Goal: Task Accomplishment & Management: Complete application form

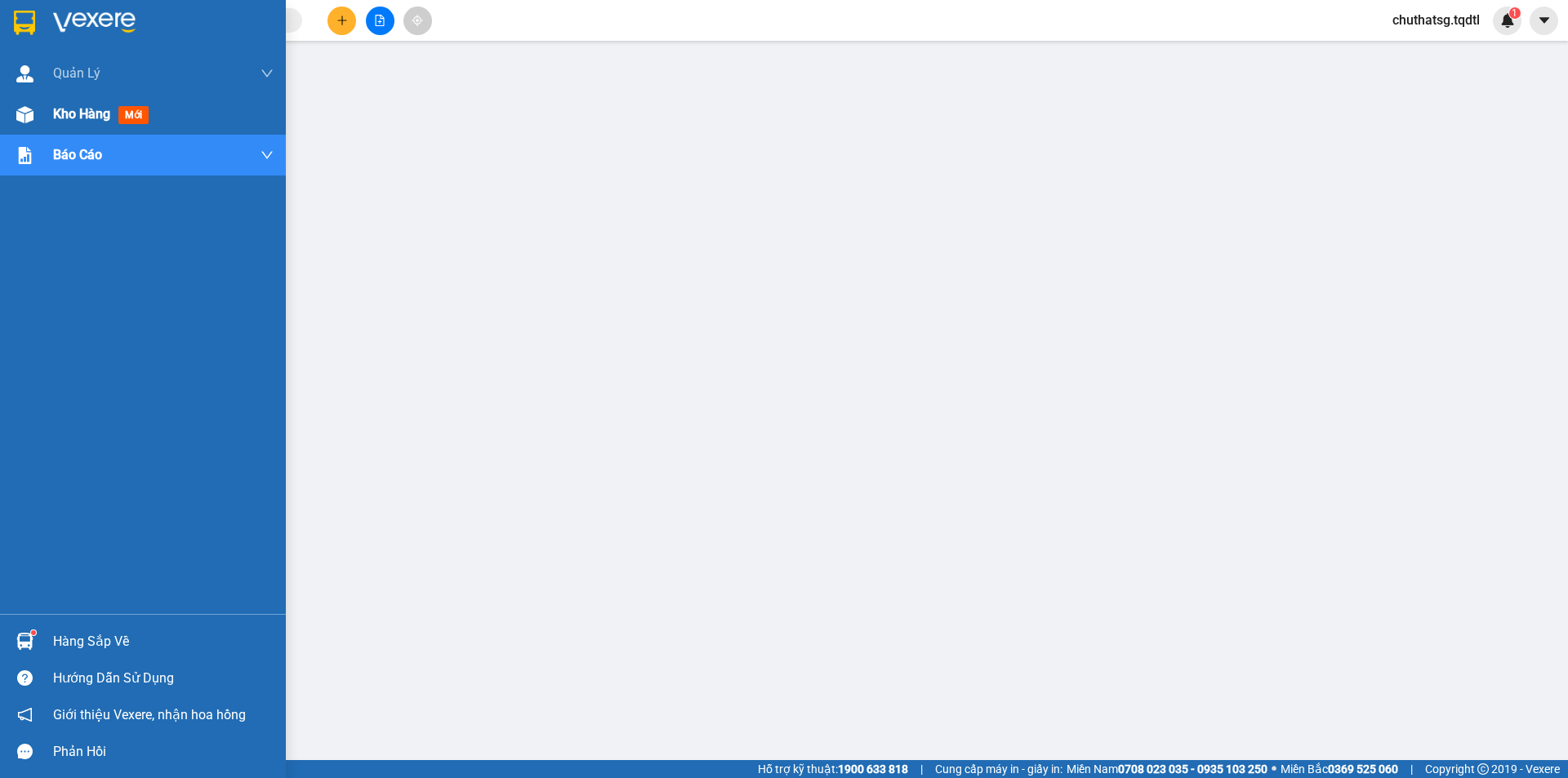
click at [99, 106] on span "Kho hàng" at bounding box center [82, 114] width 57 height 15
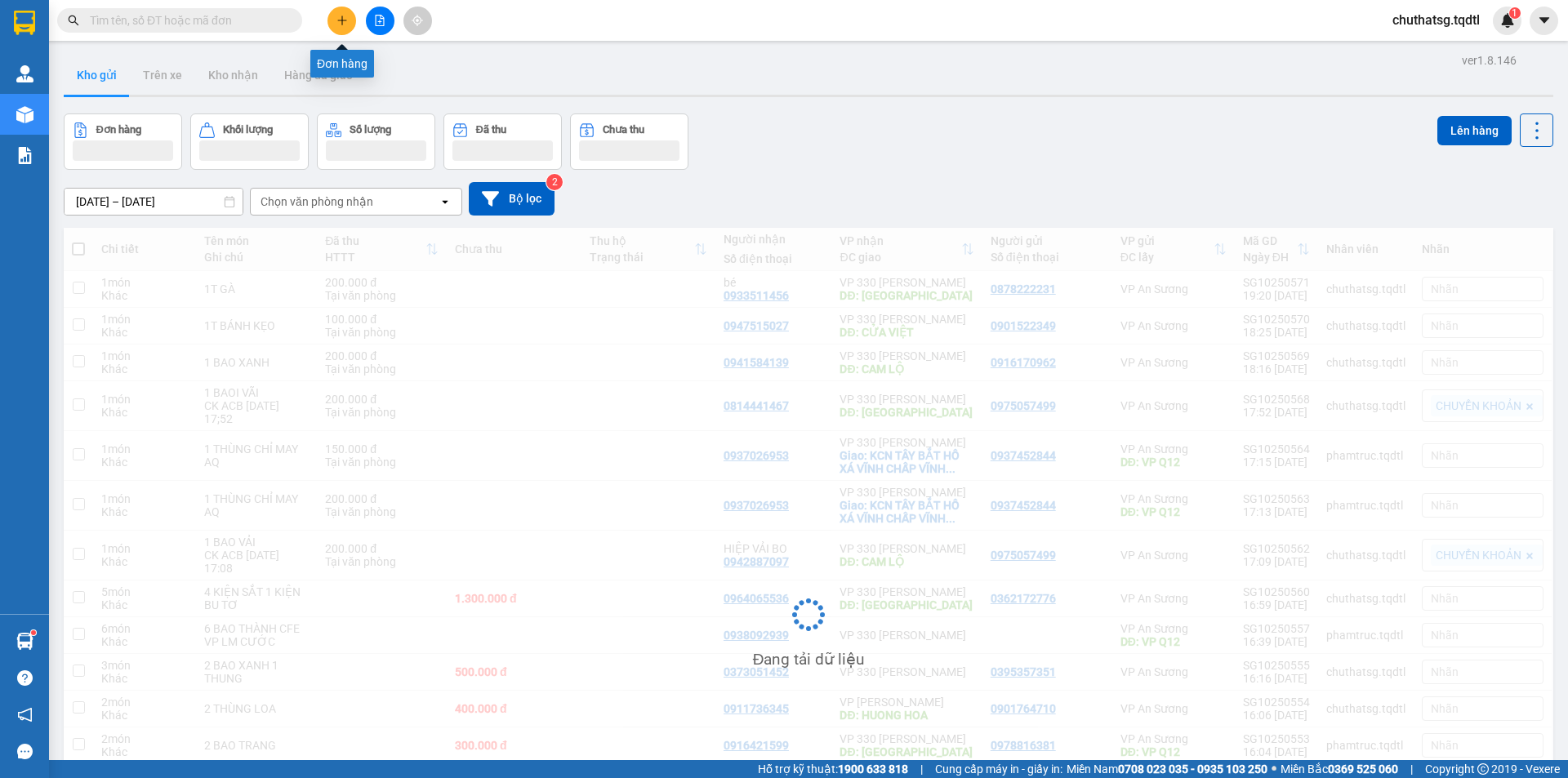
click at [343, 14] on button at bounding box center [342, 20] width 28 height 28
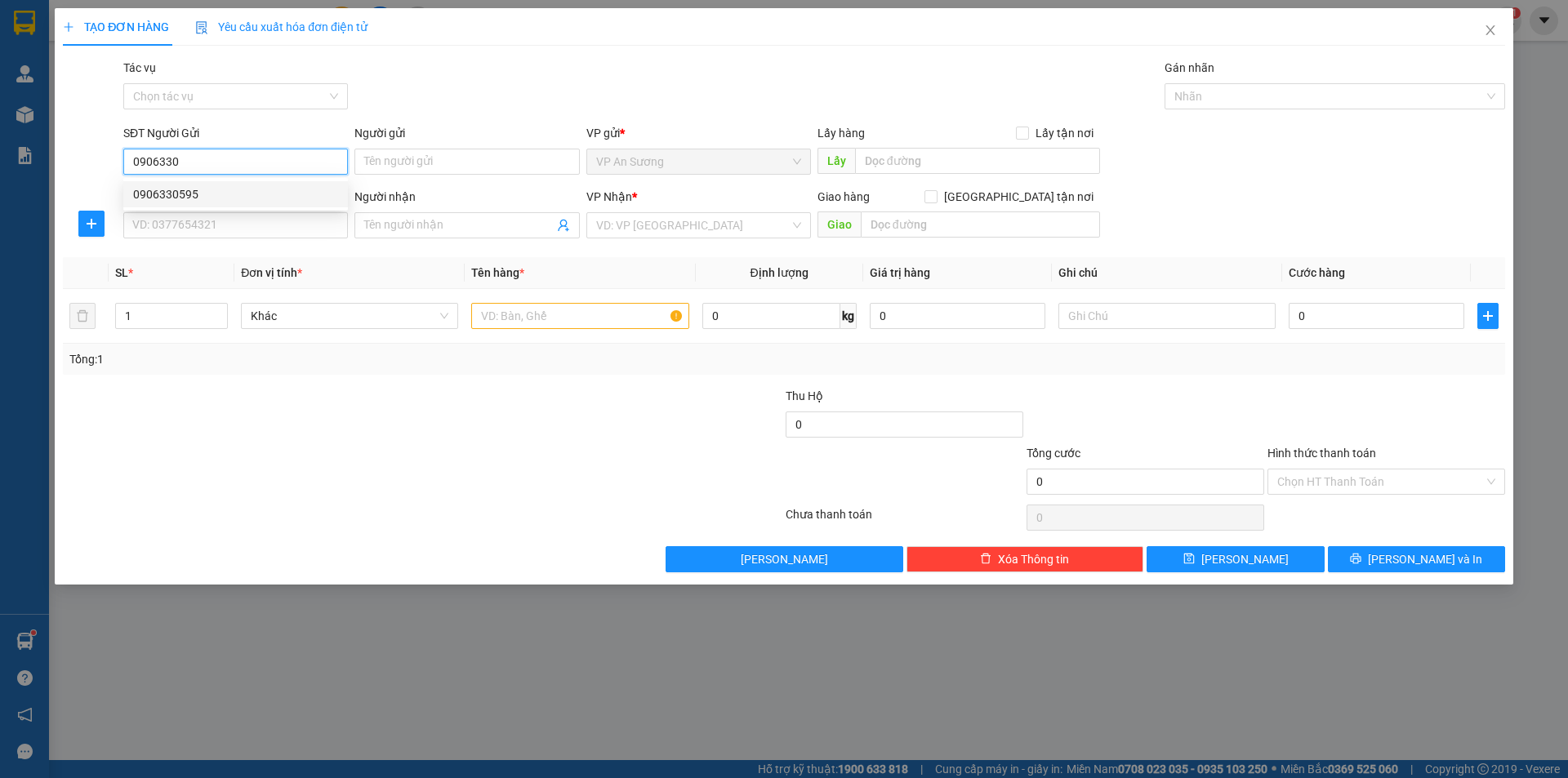
click at [201, 193] on div "0906330595" at bounding box center [235, 194] width 205 height 18
type input "0906330595"
type input "0914433717"
type input "[PERSON_NAME]"
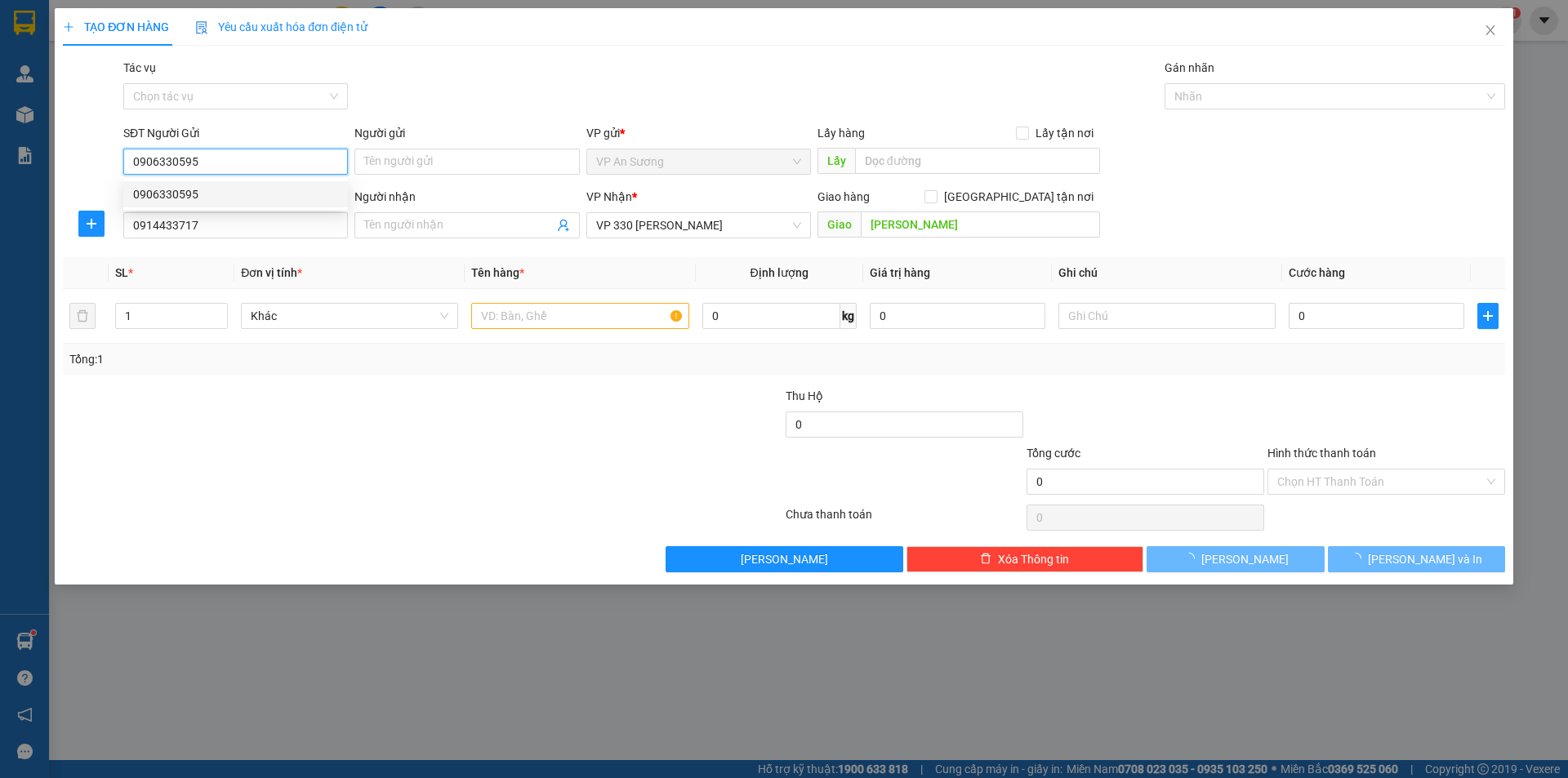
type input "500.000"
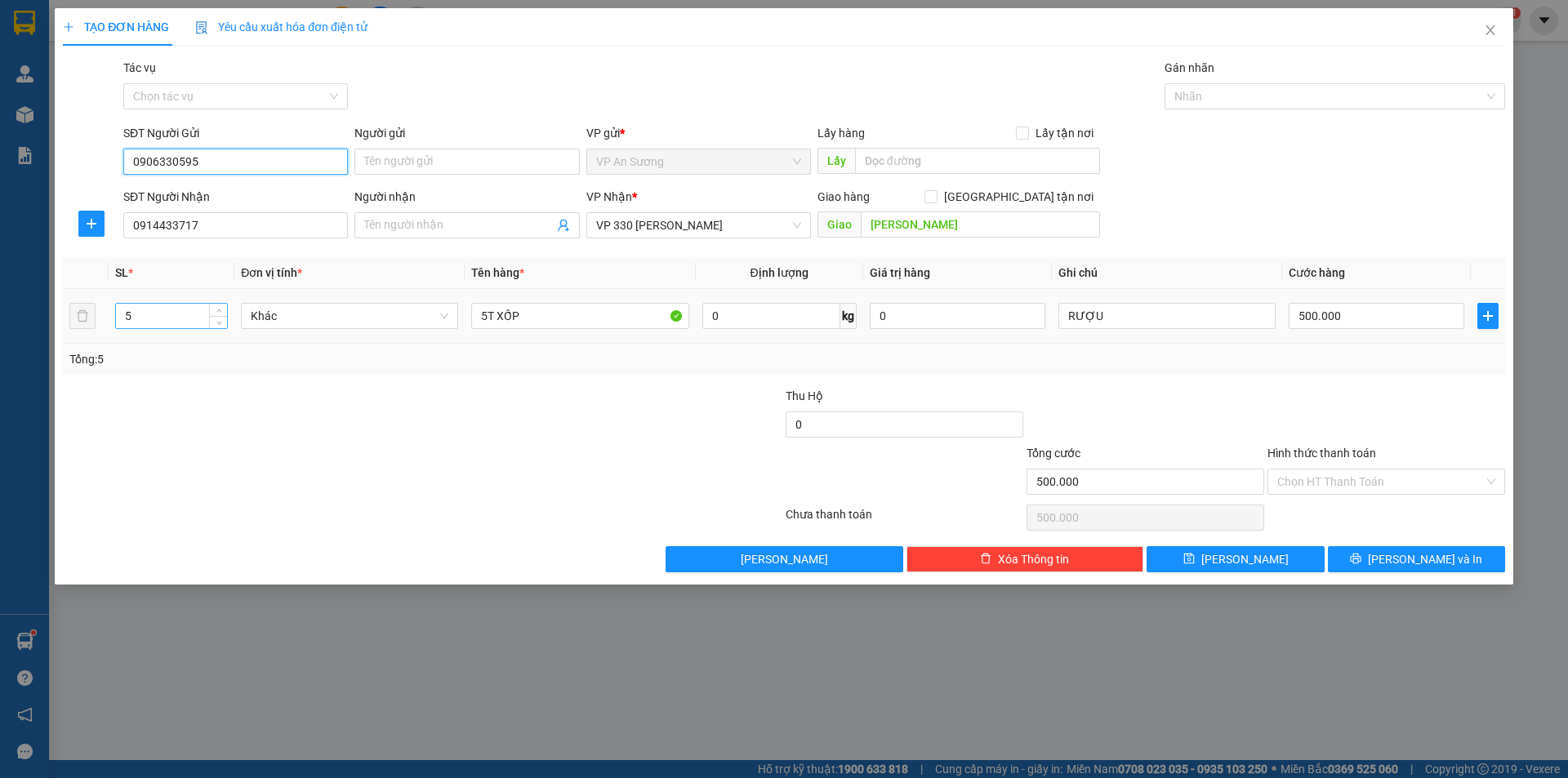
type input "0906330595"
click at [195, 303] on input "5" at bounding box center [171, 316] width 111 height 25
click at [193, 303] on input "5" at bounding box center [171, 316] width 111 height 25
click at [193, 303] on input "5" at bounding box center [171, 316] width 111 height 25
click at [190, 305] on input "5" at bounding box center [171, 316] width 111 height 25
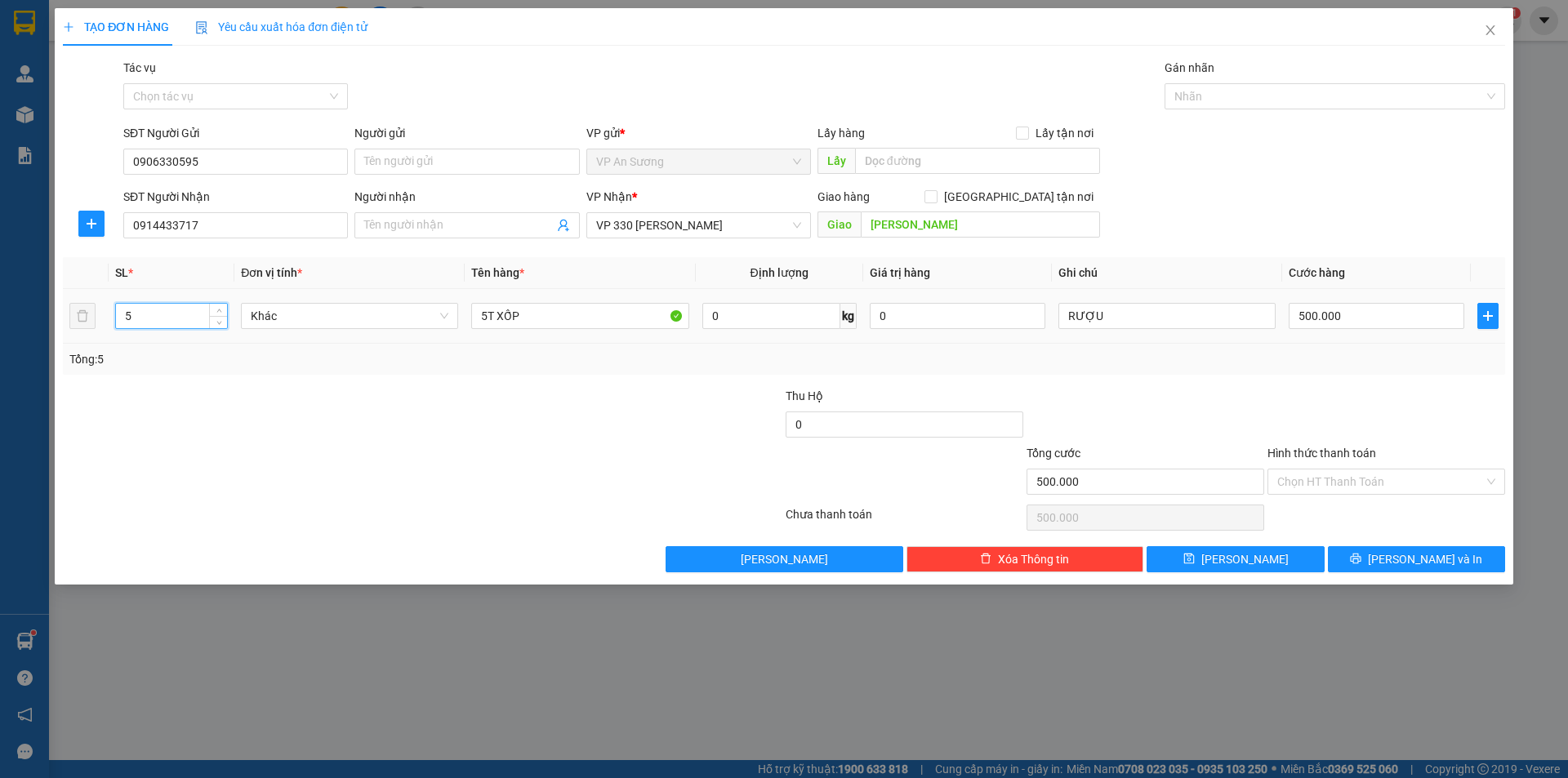
click at [183, 326] on input "5" at bounding box center [171, 316] width 111 height 25
click at [184, 322] on input "5" at bounding box center [171, 316] width 111 height 25
type input "4"
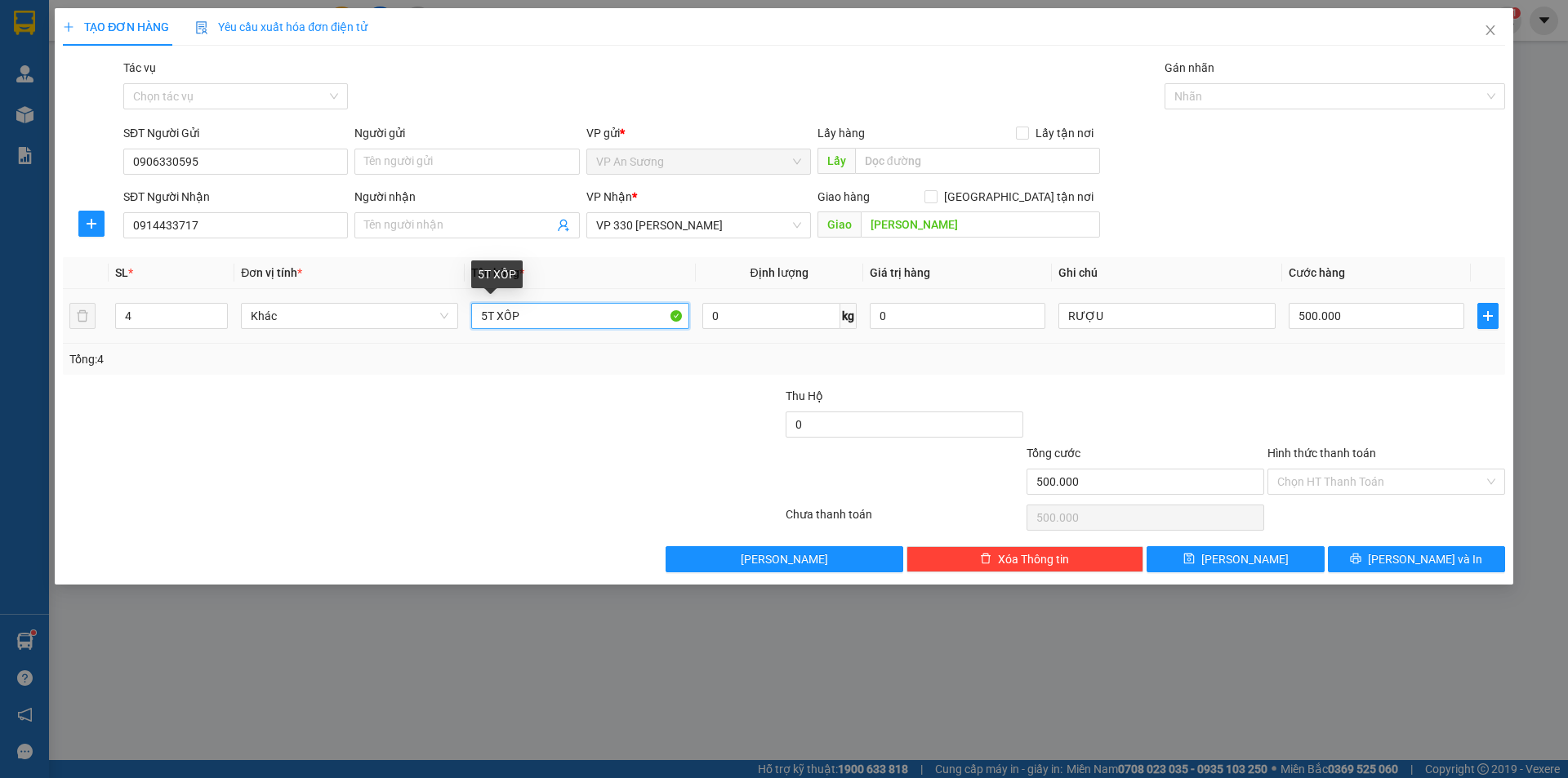
click at [490, 318] on input "5T XỐP" at bounding box center [579, 315] width 217 height 26
type input "4T XỐP"
click at [1379, 312] on input "500.000" at bounding box center [1376, 315] width 176 height 26
type input "7"
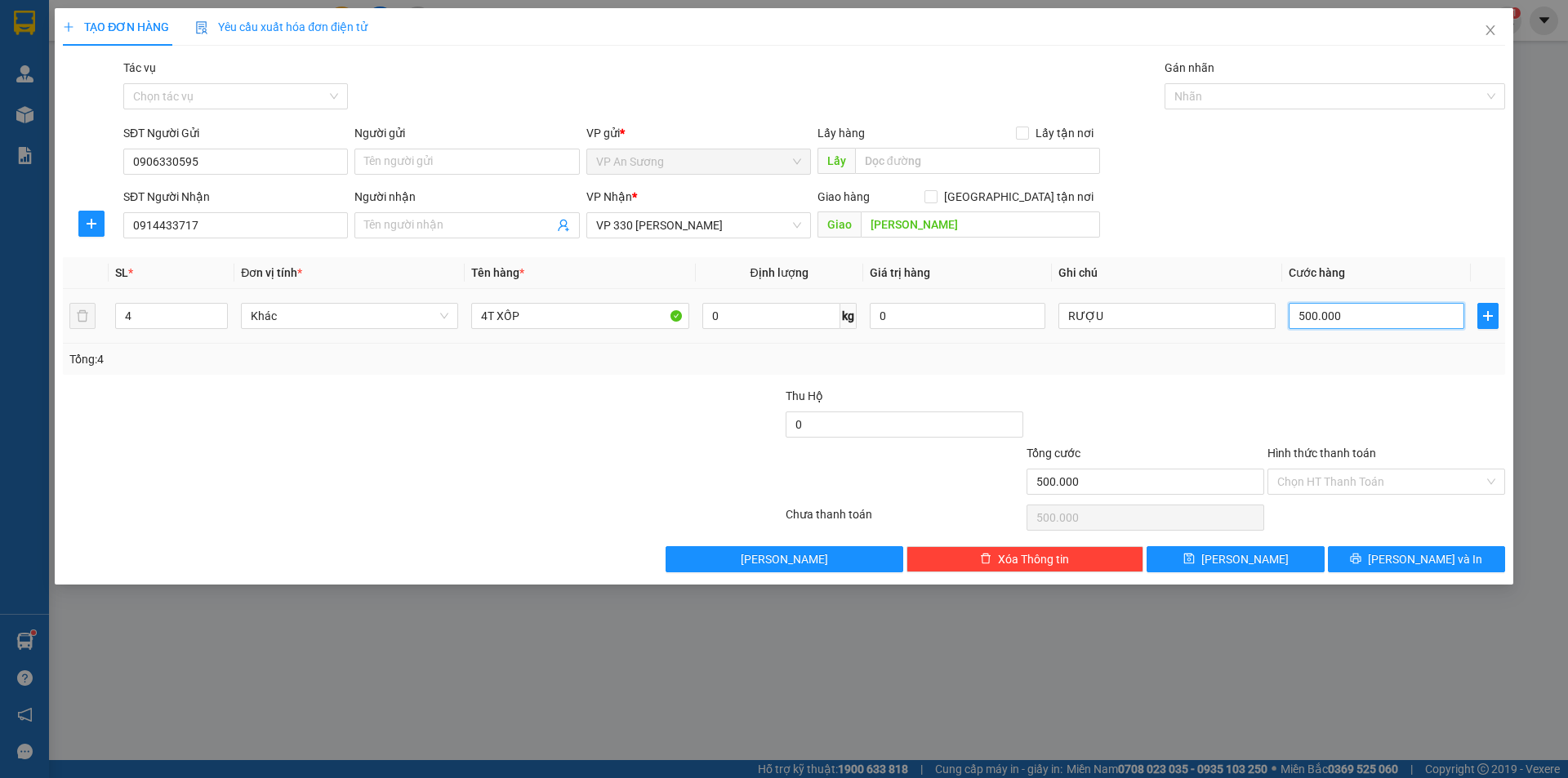
type input "7"
type input "0"
type input "4"
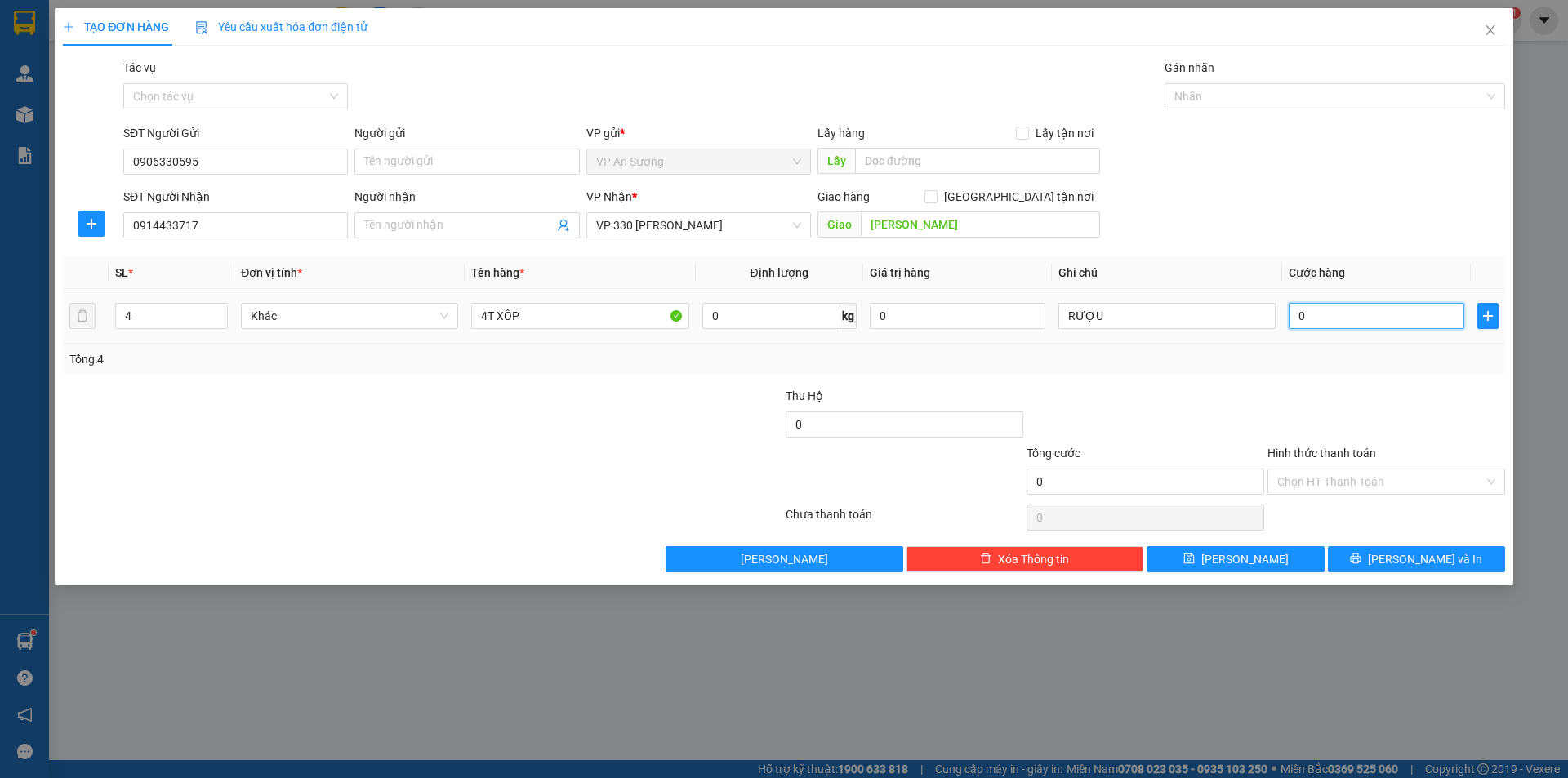
type input "4"
type input "04"
type input "40"
type input "040"
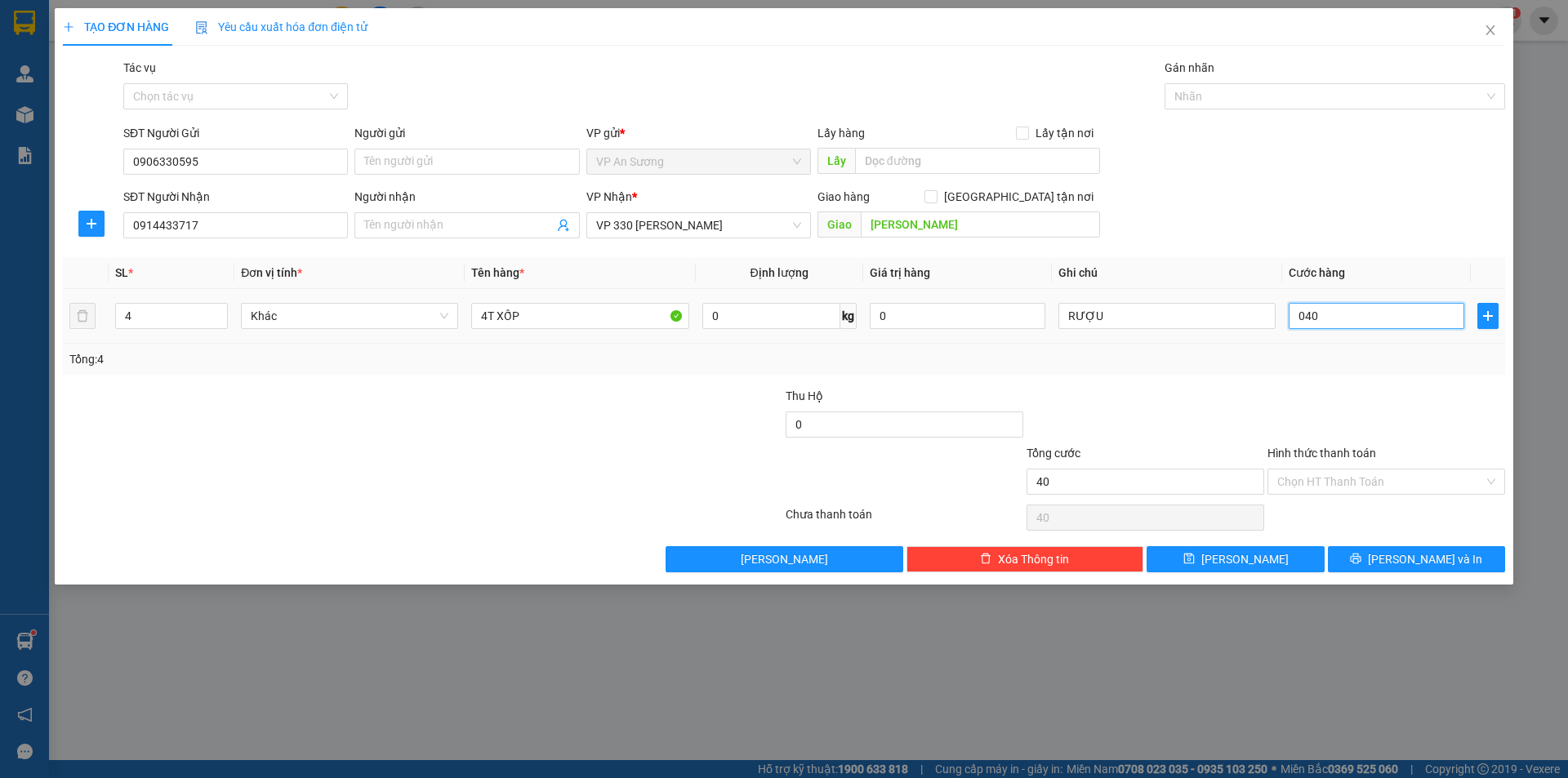
type input "400"
type input "0.400"
type input "4.000"
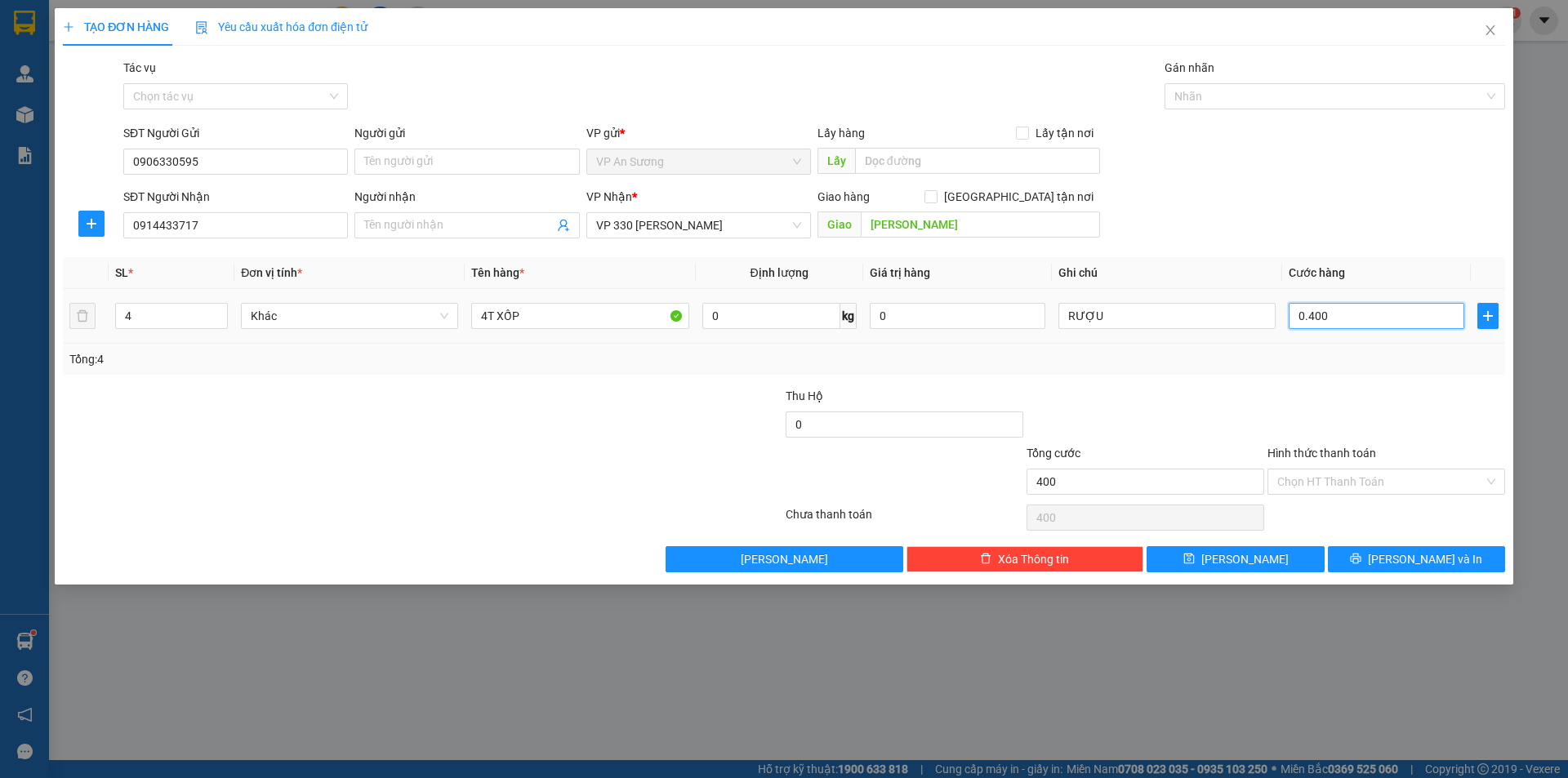
type input "04.000"
type input "40.000"
click at [1225, 373] on div "Tổng: 4" at bounding box center [784, 358] width 1442 height 31
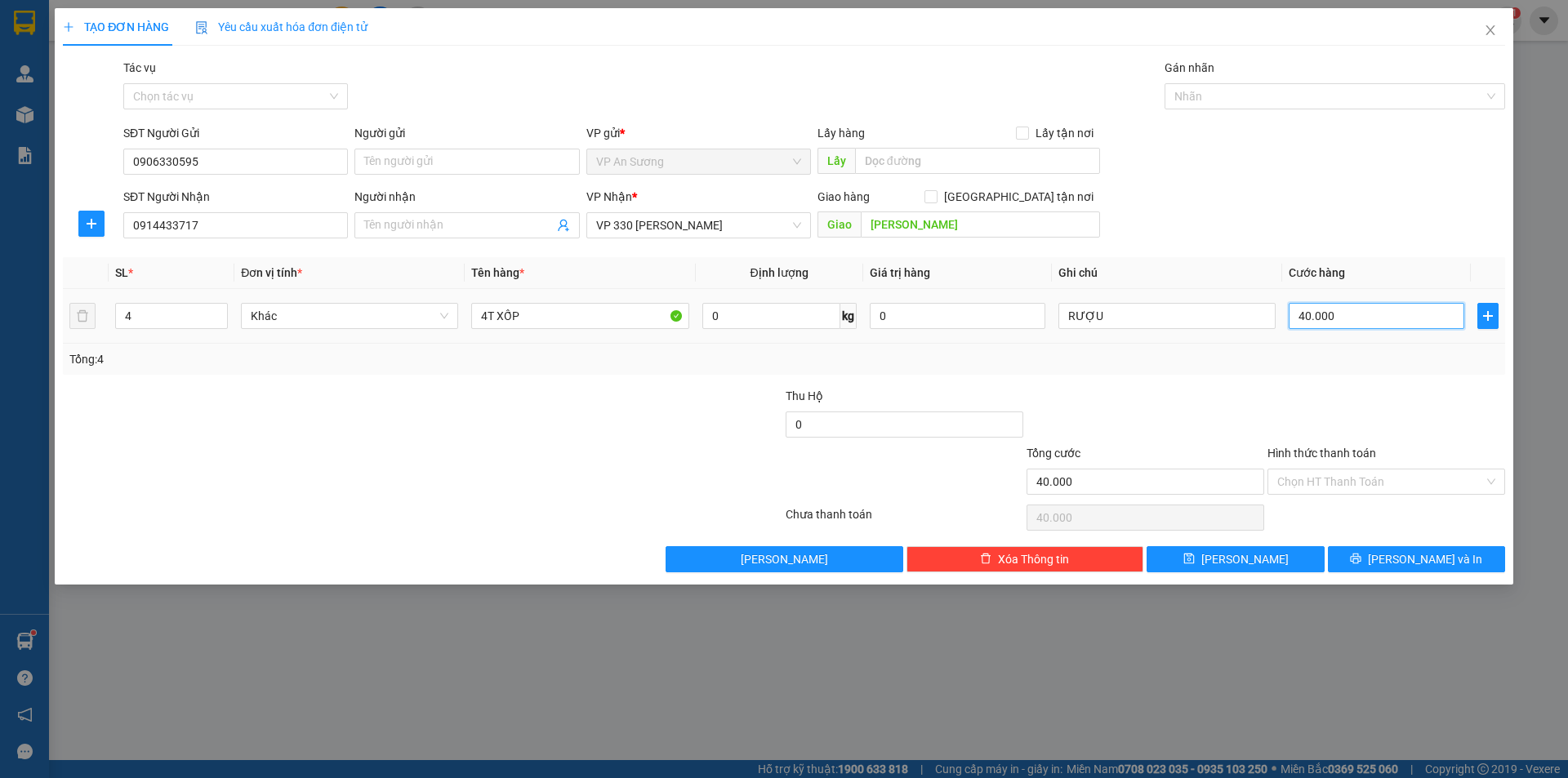
click at [1402, 318] on input "40.000" at bounding box center [1376, 315] width 176 height 26
type input "4"
type input "40"
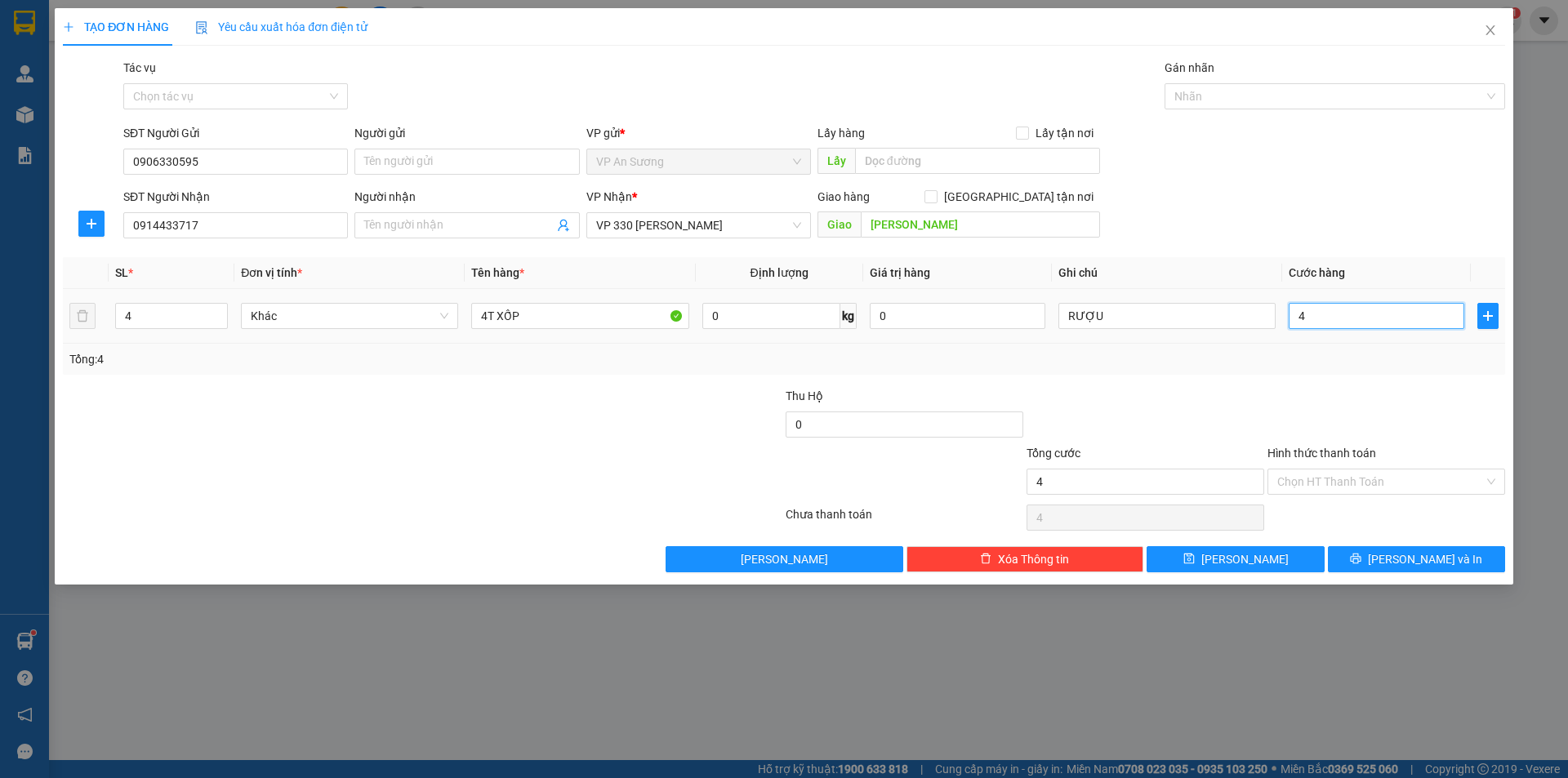
type input "40"
type input "400"
type input "4.000"
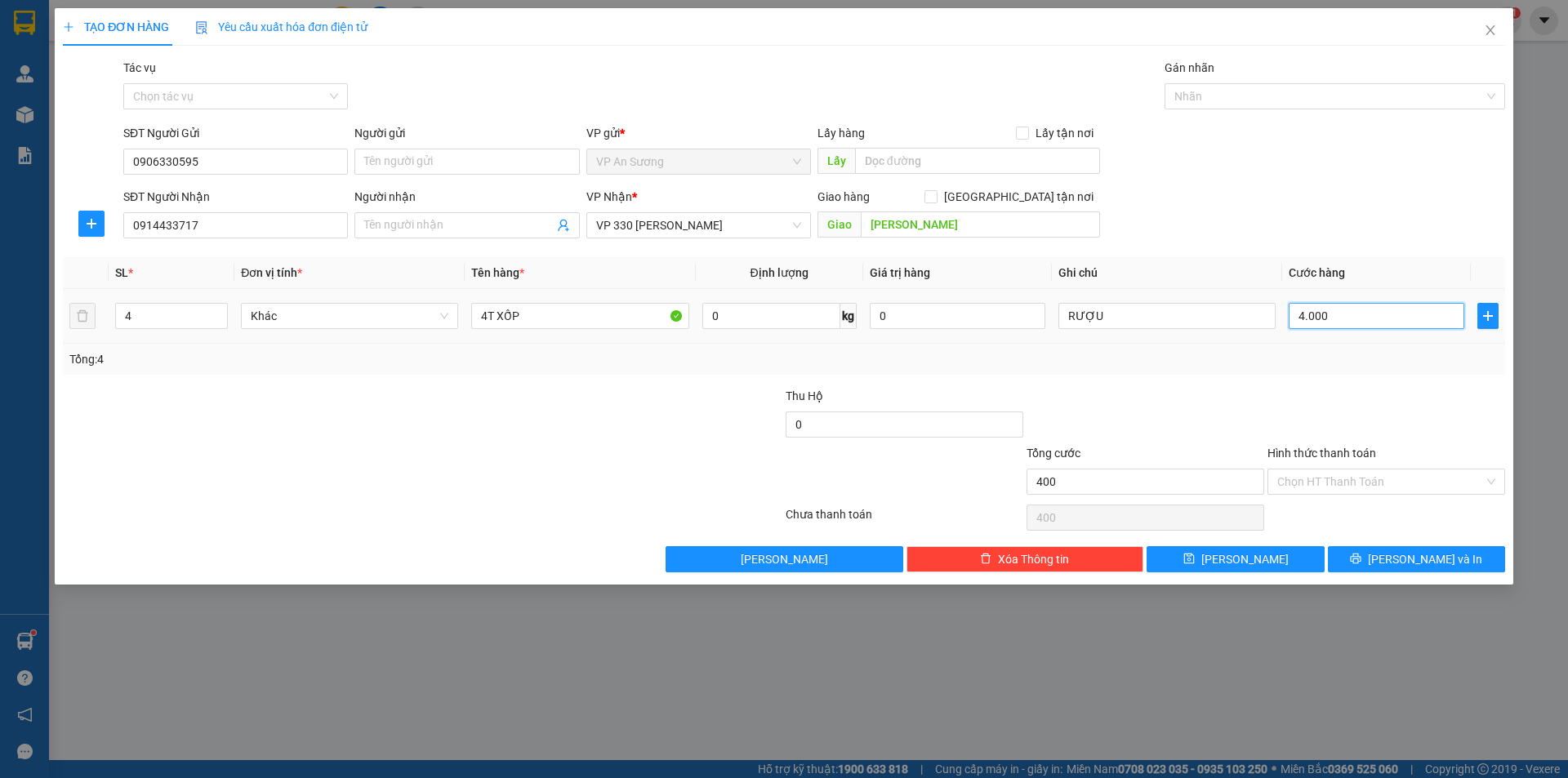
type input "4.000"
type input "40.000"
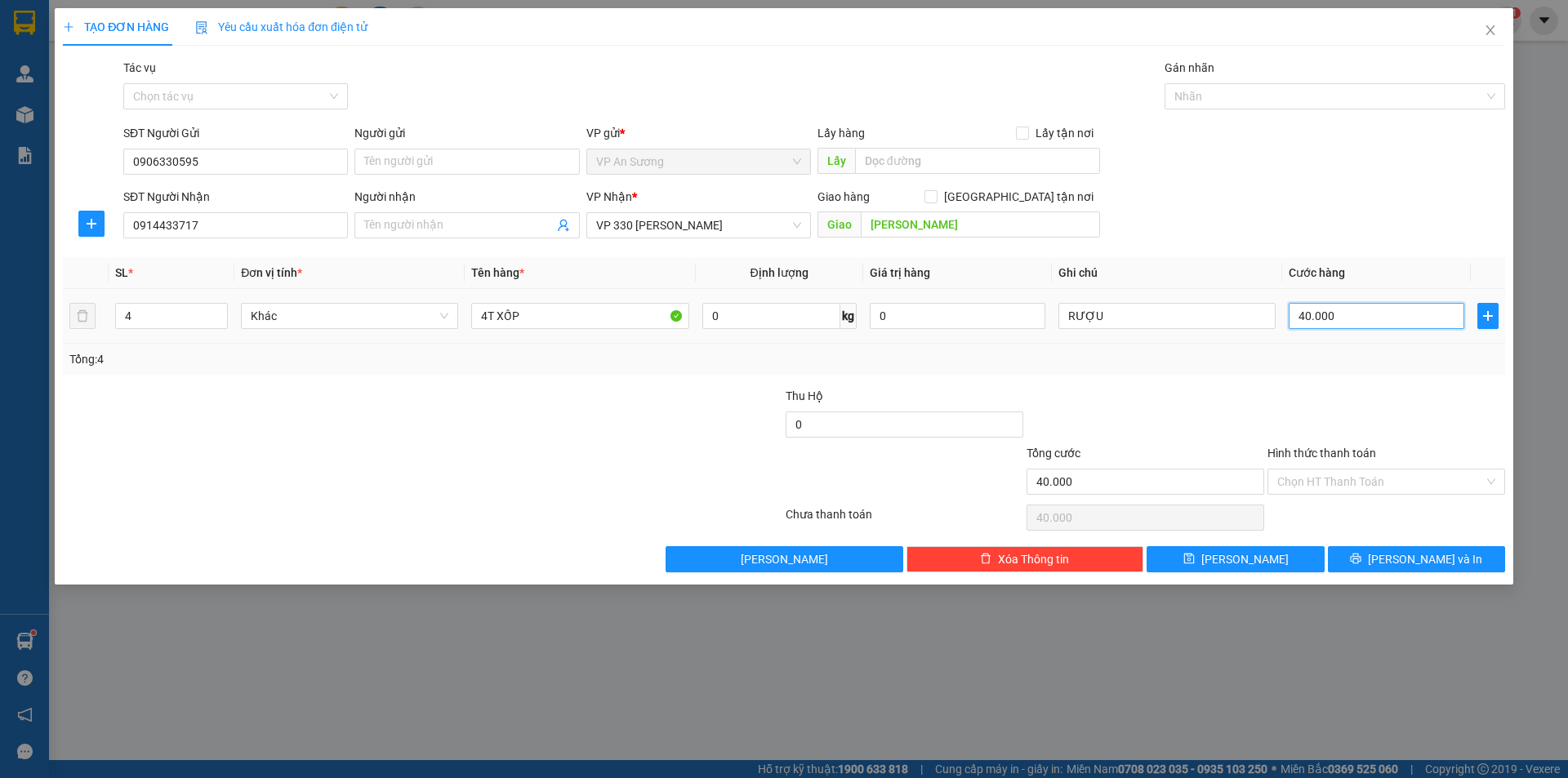
type input "400.000"
click at [1256, 418] on div at bounding box center [1145, 415] width 240 height 57
click at [1296, 87] on div at bounding box center [1327, 97] width 316 height 20
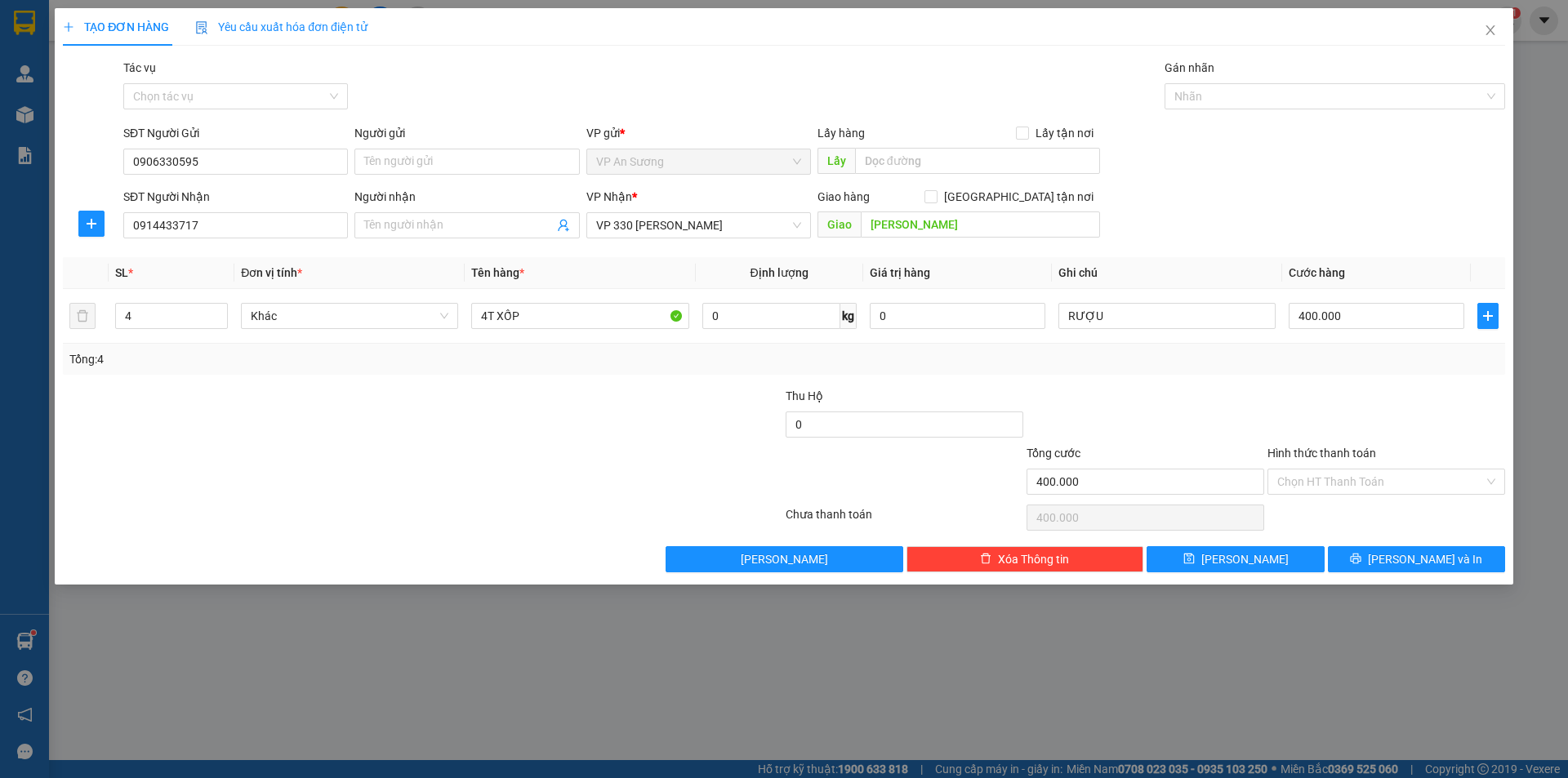
click at [1307, 115] on body "Kết quả tìm kiếm ( 0 ) Bộ lọc No Data chuthatsg.tqdtl 1 Quản [PERSON_NAME] lý k…" at bounding box center [784, 389] width 1568 height 778
click at [1273, 90] on div at bounding box center [1327, 97] width 316 height 20
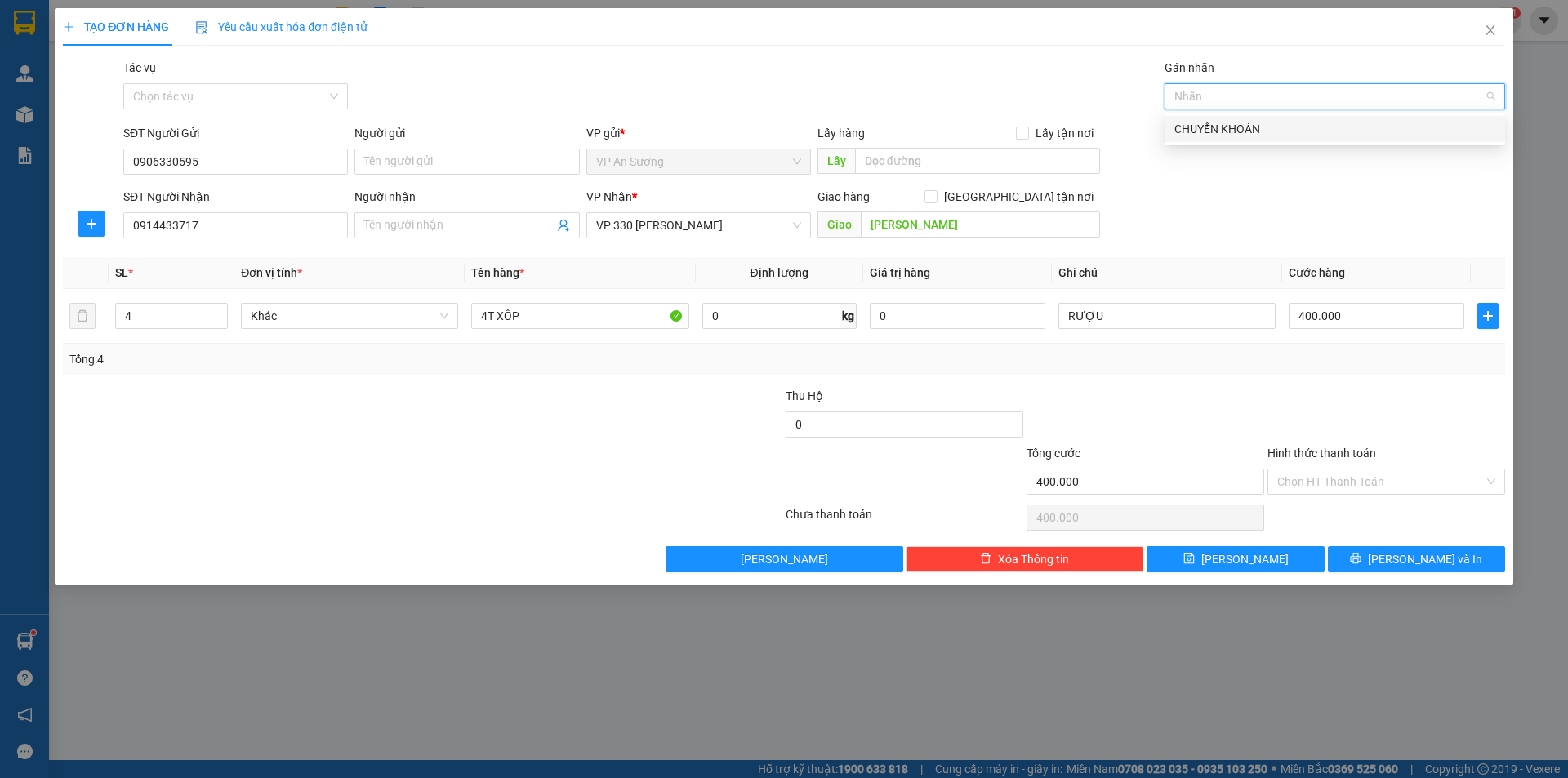
click at [1240, 134] on div "CHUYỂN KHOẢN" at bounding box center [1335, 129] width 321 height 18
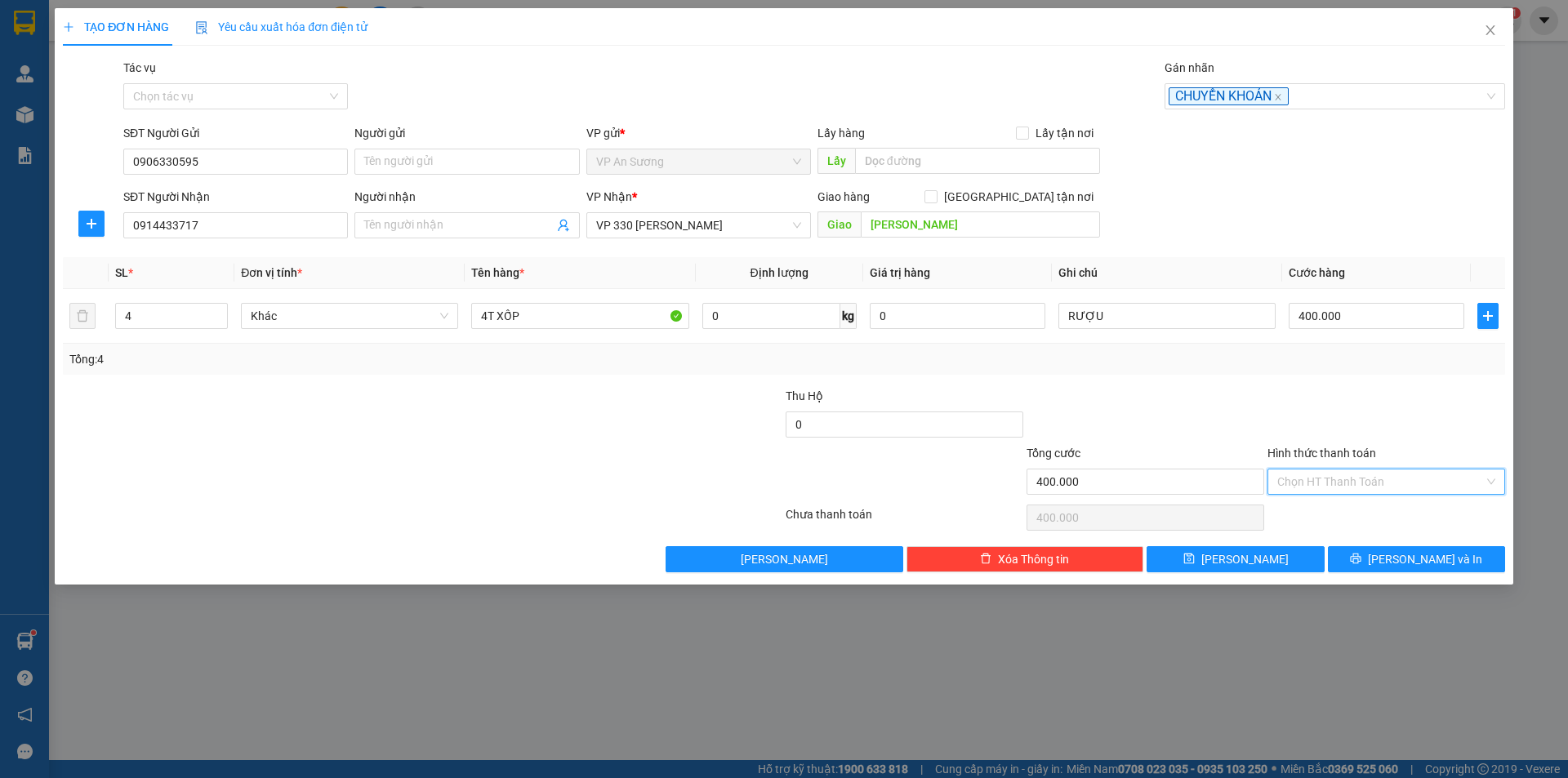
drag, startPoint x: 1438, startPoint y: 482, endPoint x: 1382, endPoint y: 505, distance: 60.5
click at [1438, 486] on input "Hình thức thanh toán" at bounding box center [1380, 482] width 207 height 25
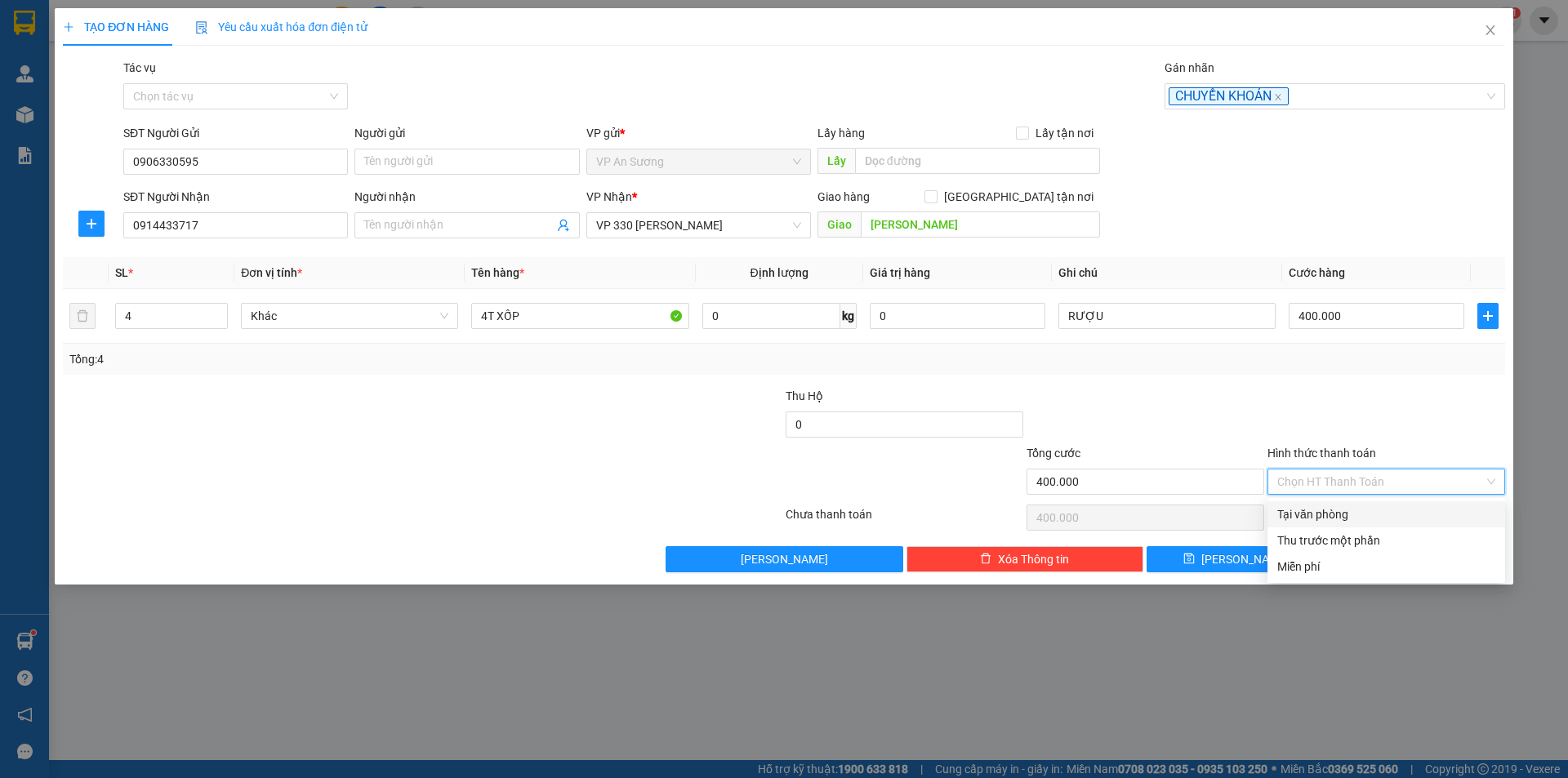
click at [1372, 509] on div "Tại văn phòng" at bounding box center [1386, 515] width 218 height 18
type input "0"
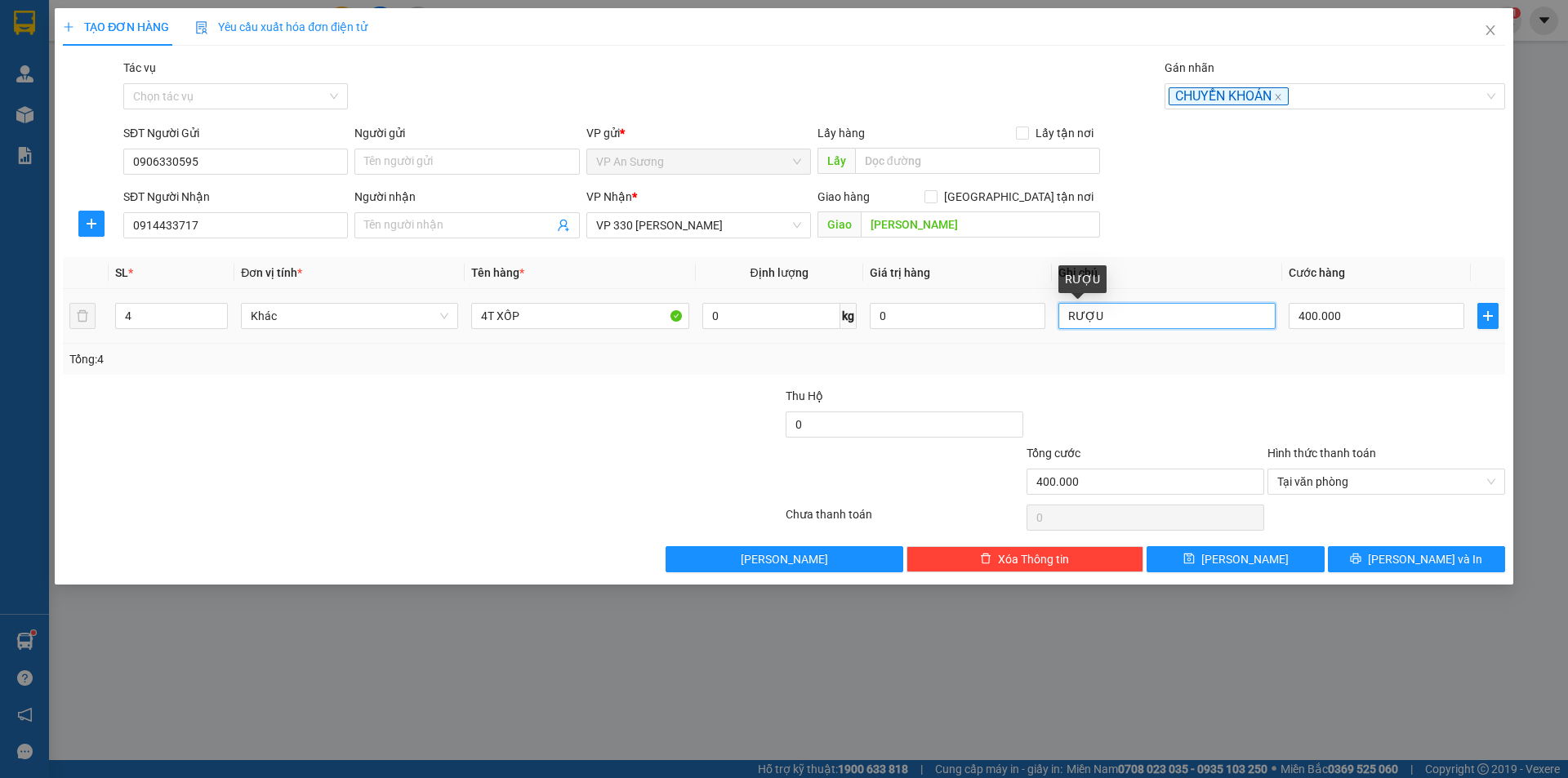
click at [1181, 323] on input "RƯỢU" at bounding box center [1167, 315] width 217 height 26
type input "D"
click at [1162, 326] on input "ĐÃ CK ACB" at bounding box center [1167, 315] width 217 height 26
type input "ĐÃ CK ACB [DATE] 20:47"
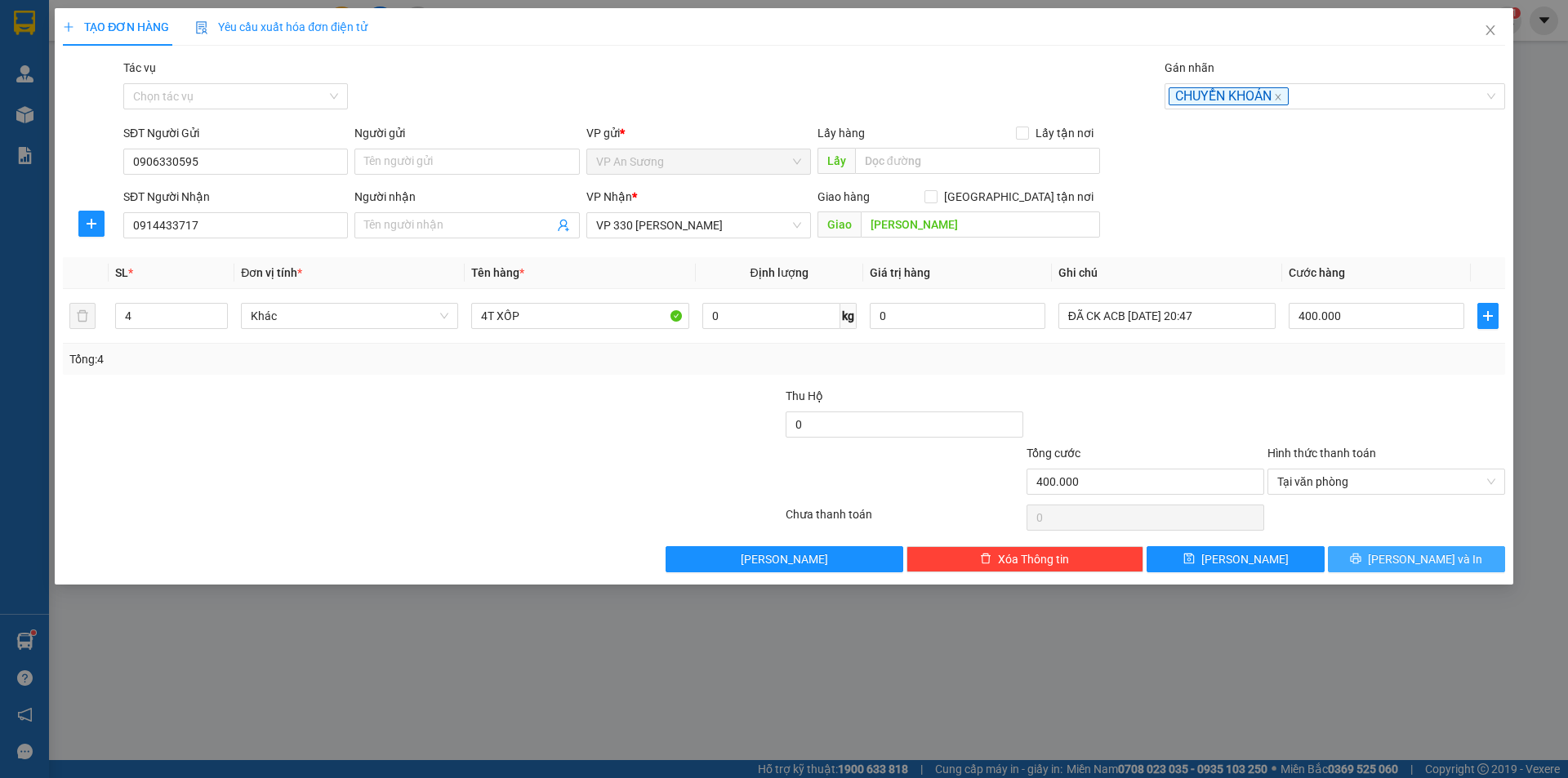
click at [1361, 554] on icon "printer" at bounding box center [1355, 558] width 12 height 12
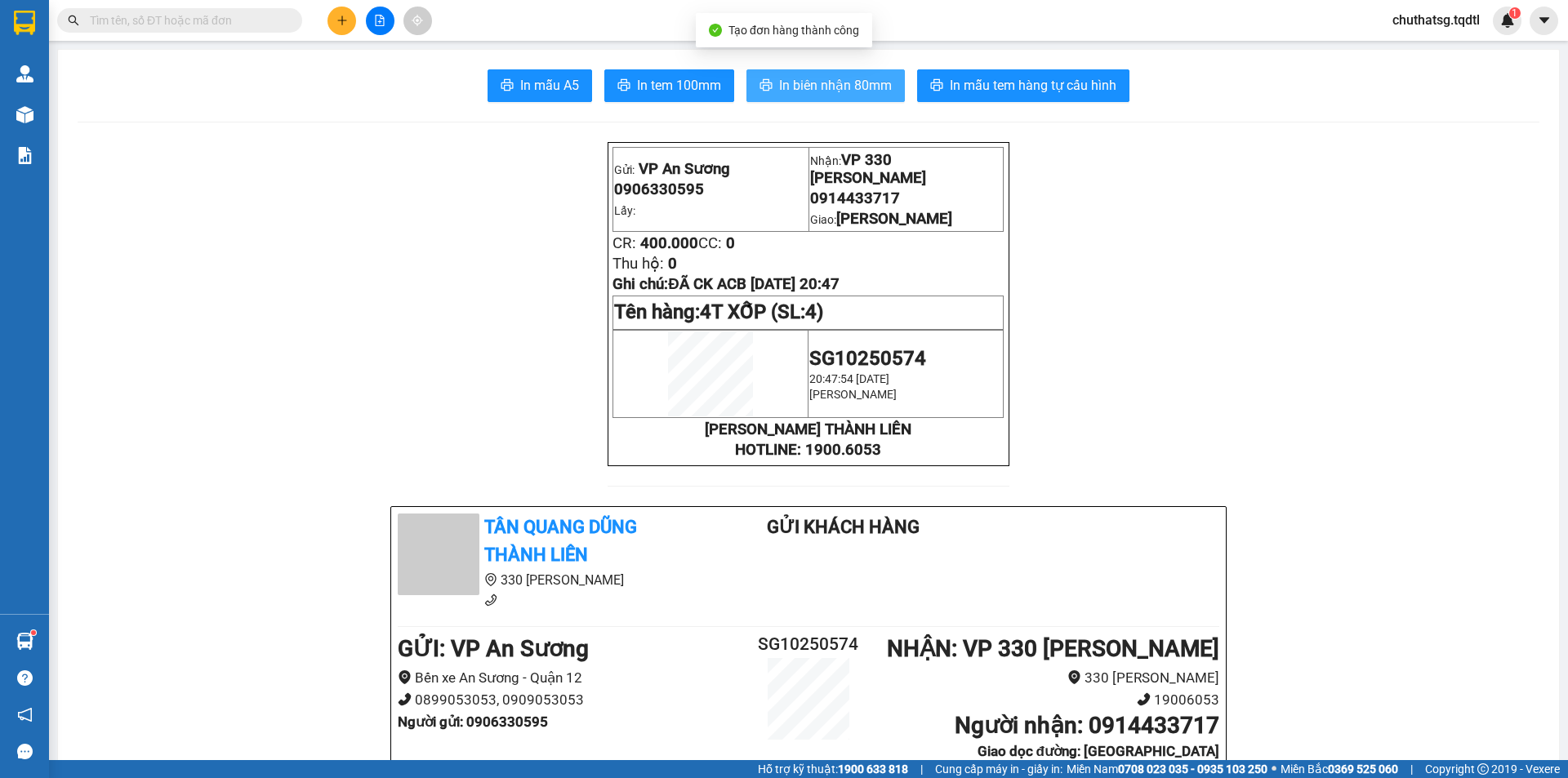
click at [879, 90] on span "In biên nhận 80mm" at bounding box center [835, 85] width 113 height 20
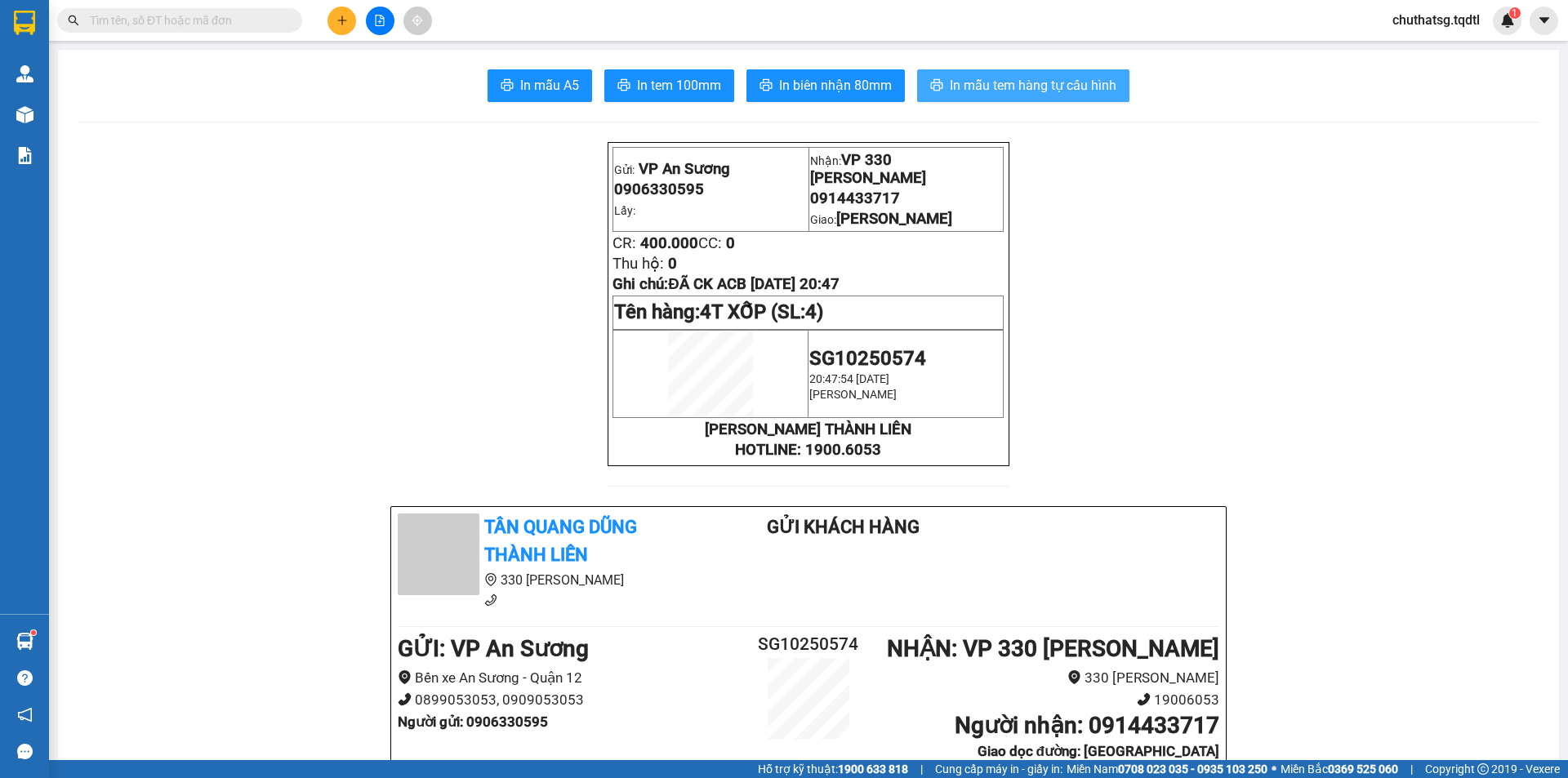
drag, startPoint x: 983, startPoint y: 60, endPoint x: 982, endPoint y: 81, distance: 21.0
click at [982, 81] on span "In mẫu tem hàng tự cấu hình" at bounding box center [1033, 85] width 167 height 20
click at [1567, 186] on main "In mẫu A5 In tem 100mm In biên nhận 80mm In mẫu tem hàng tự cấu hình Gửi: VP An…" at bounding box center [784, 380] width 1568 height 760
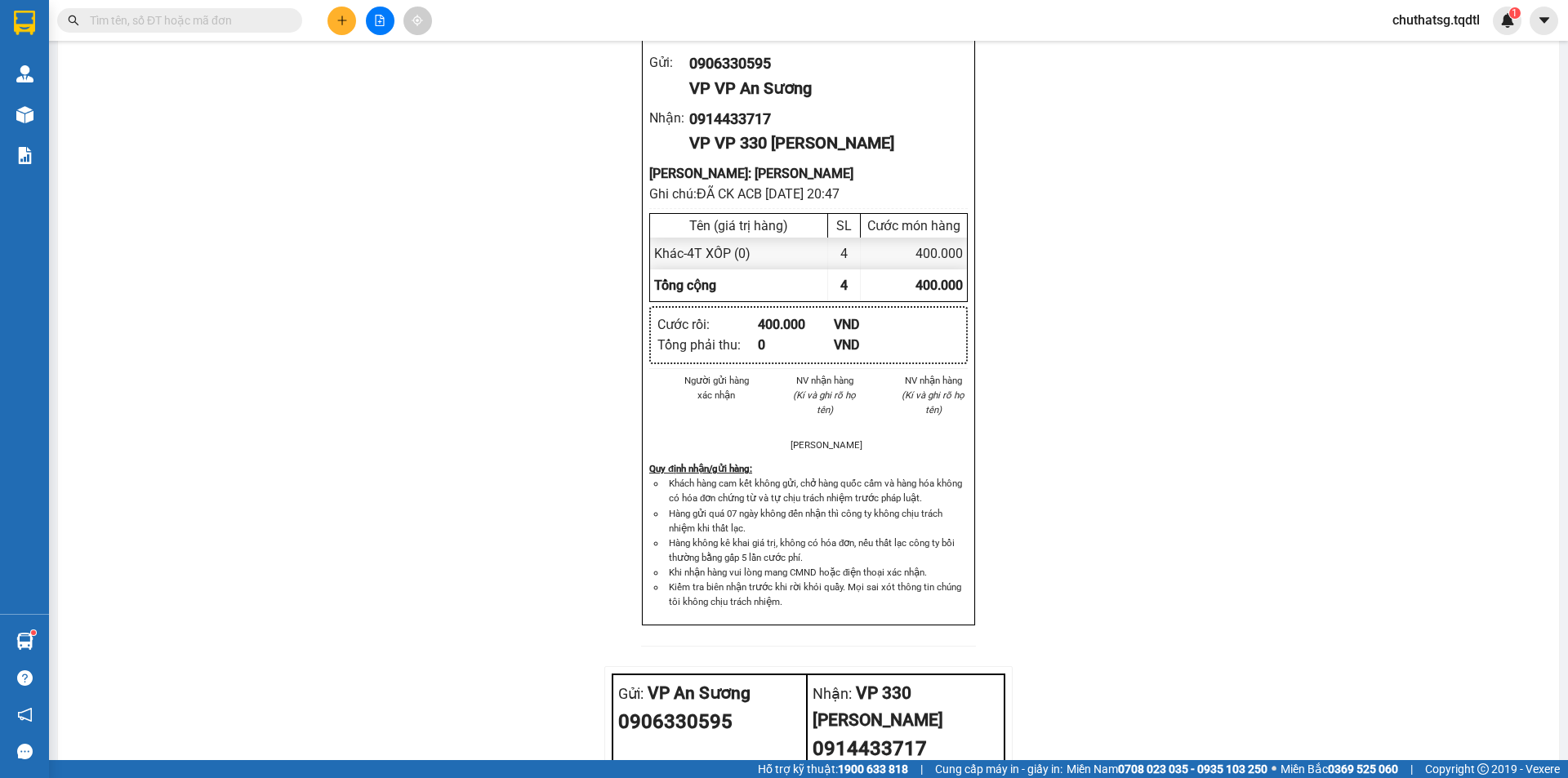
scroll to position [1692, 0]
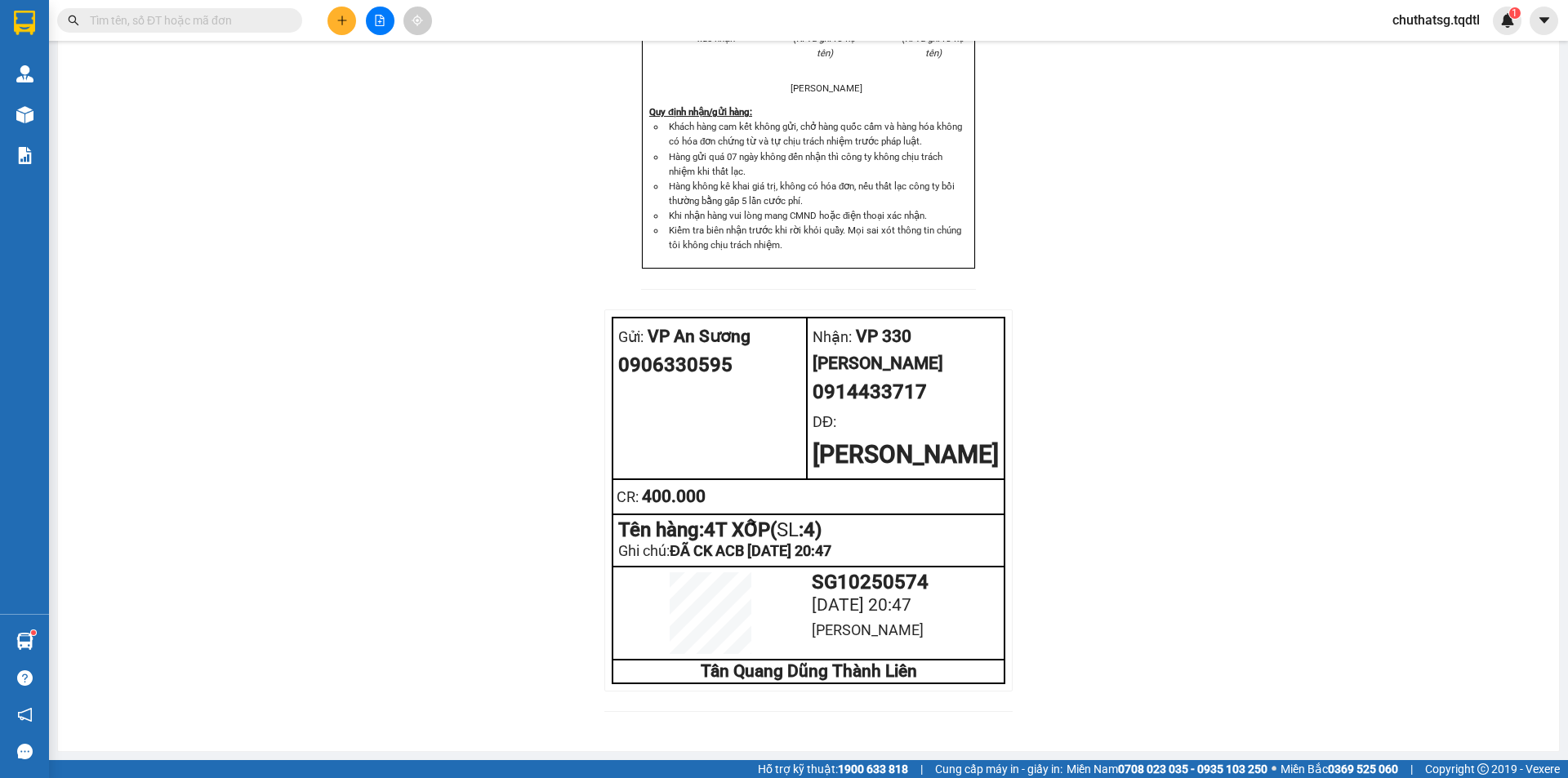
click at [1567, 256] on section "Kết quả tìm kiếm ( 0 ) Bộ lọc No Data chuthatsg.tqdtl 1 Quản [PERSON_NAME] lý k…" at bounding box center [784, 389] width 1568 height 778
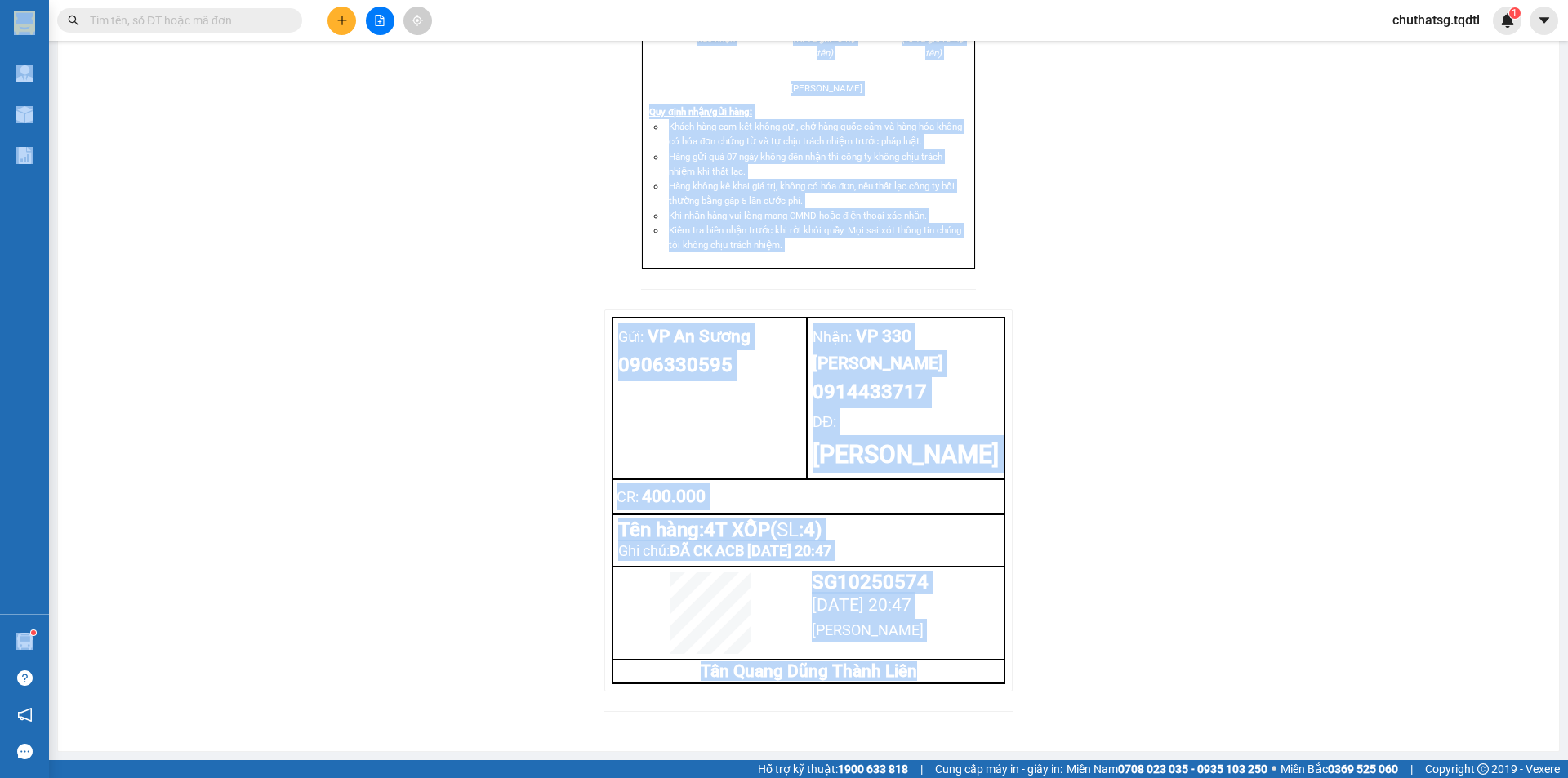
scroll to position [0, 225]
